Goal: Information Seeking & Learning: Learn about a topic

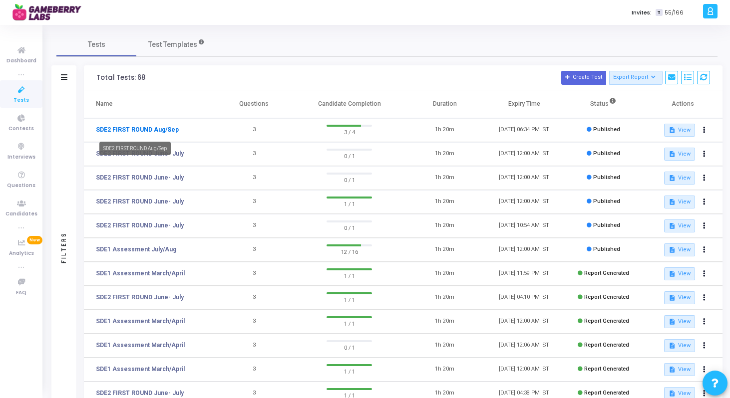
click at [158, 134] on link "SDE2 FIRST ROUND Aug/Sep" at bounding box center [137, 129] width 83 height 9
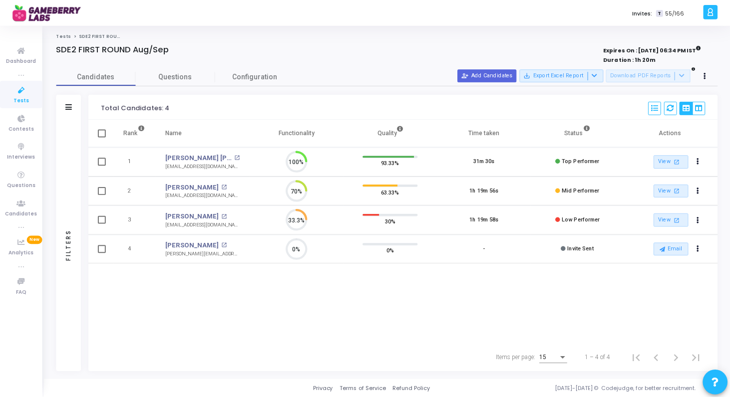
scroll to position [4, 4]
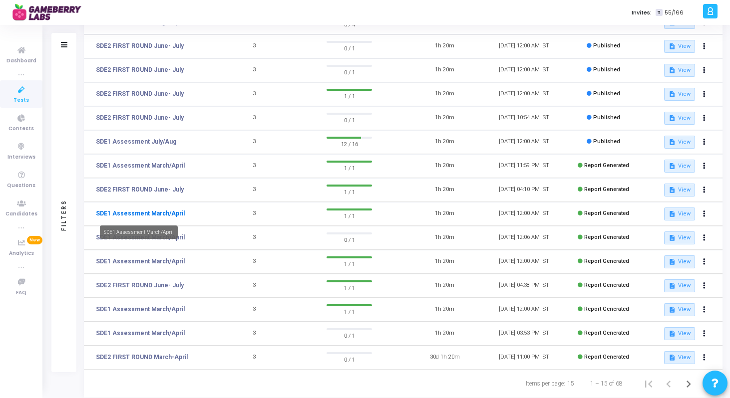
scroll to position [133, 0]
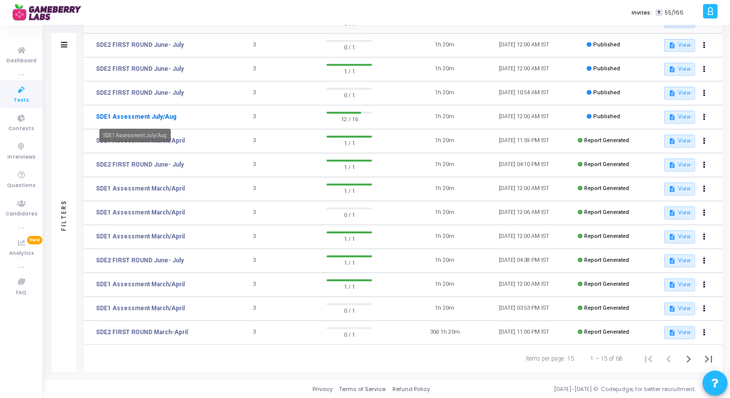
click at [150, 118] on link "SDE1 Assessment July/Aug" at bounding box center [136, 116] width 80 height 9
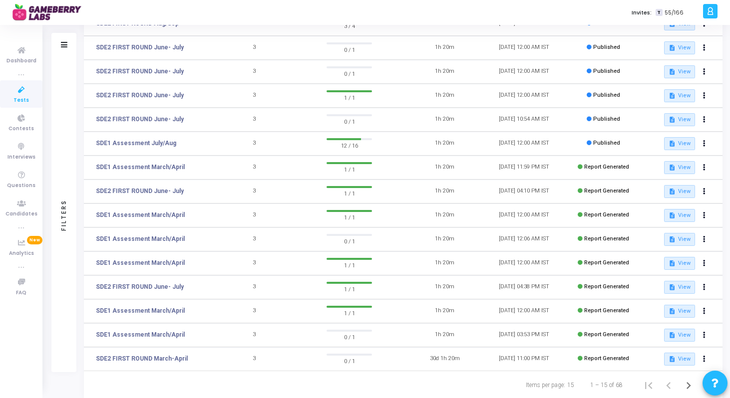
scroll to position [133, 0]
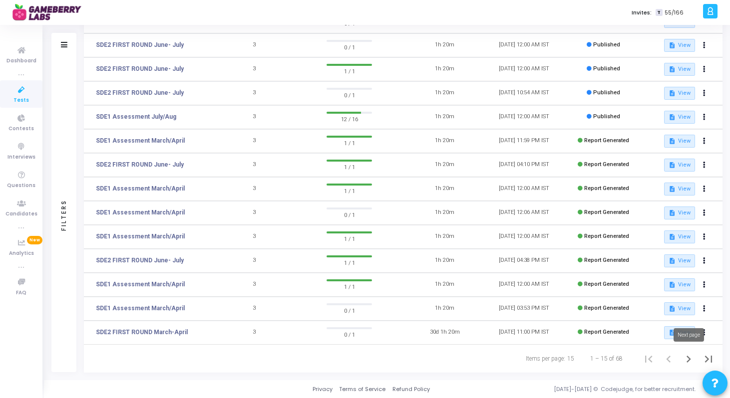
click at [688, 358] on icon "Next page" at bounding box center [688, 359] width 14 height 14
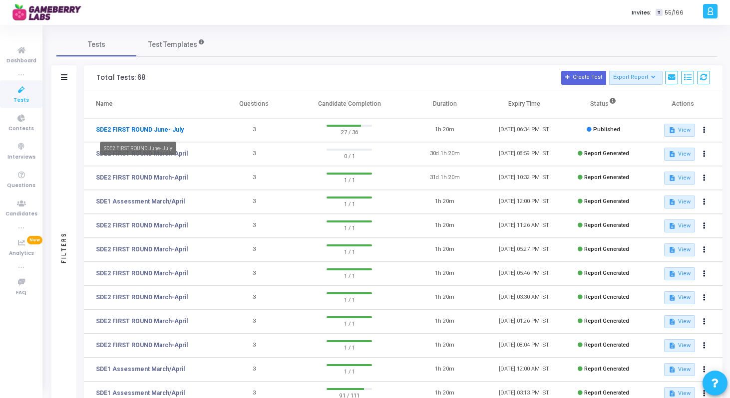
click at [152, 130] on link "SDE2 FIRST ROUND June- July" at bounding box center [140, 129] width 88 height 9
